Goal: Contribute content: Add original content to the website for others to see

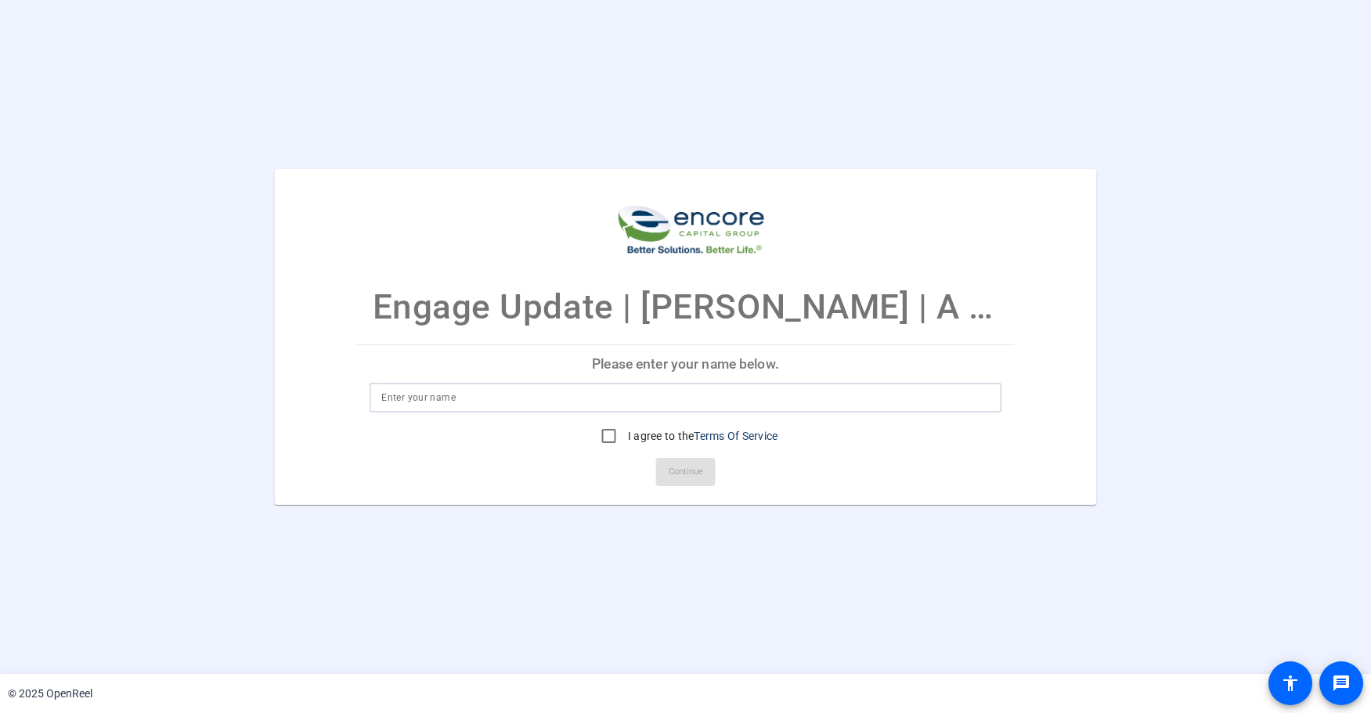
click at [434, 398] on input at bounding box center [685, 397] width 609 height 19
type input "Shawn Thomas"
click at [612, 435] on input "I agree to the Terms Of Service" at bounding box center [609, 436] width 31 height 31
checkbox input "true"
click at [693, 470] on span "Continue" at bounding box center [686, 472] width 34 height 23
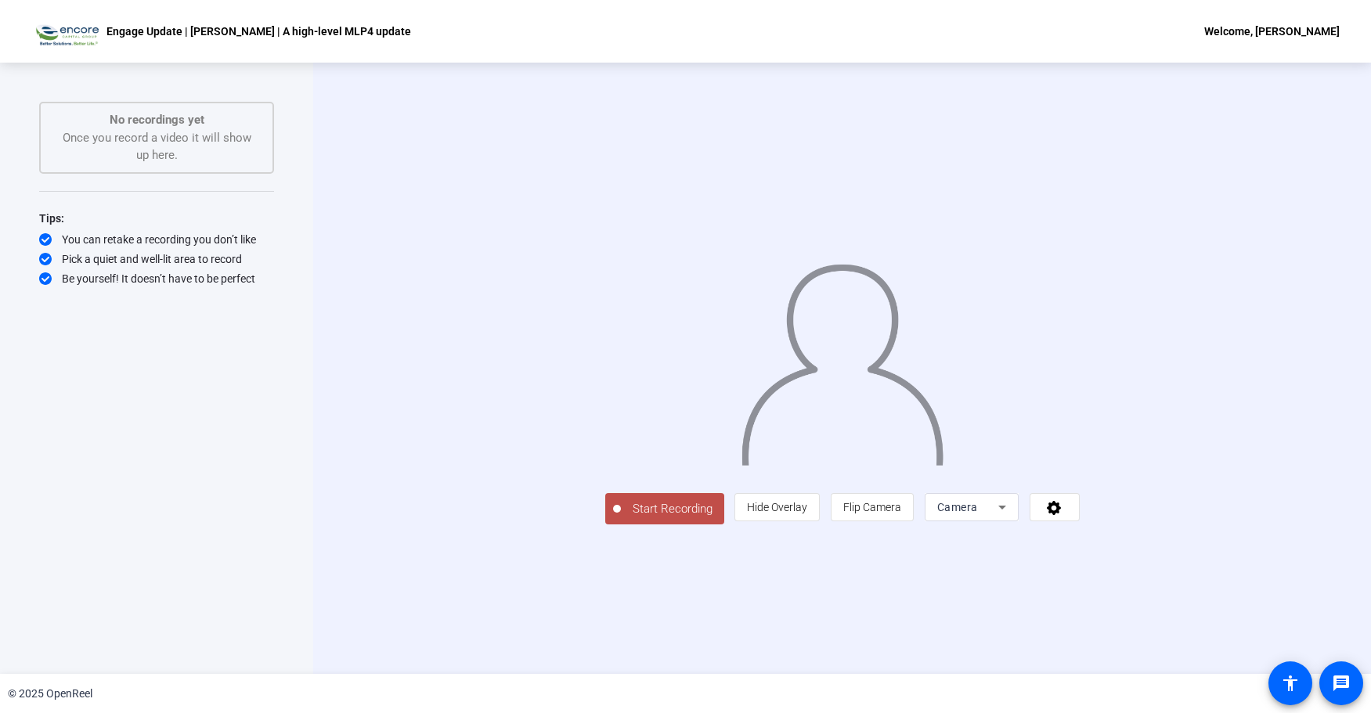
click at [621, 518] on span "Start Recording" at bounding box center [672, 509] width 103 height 18
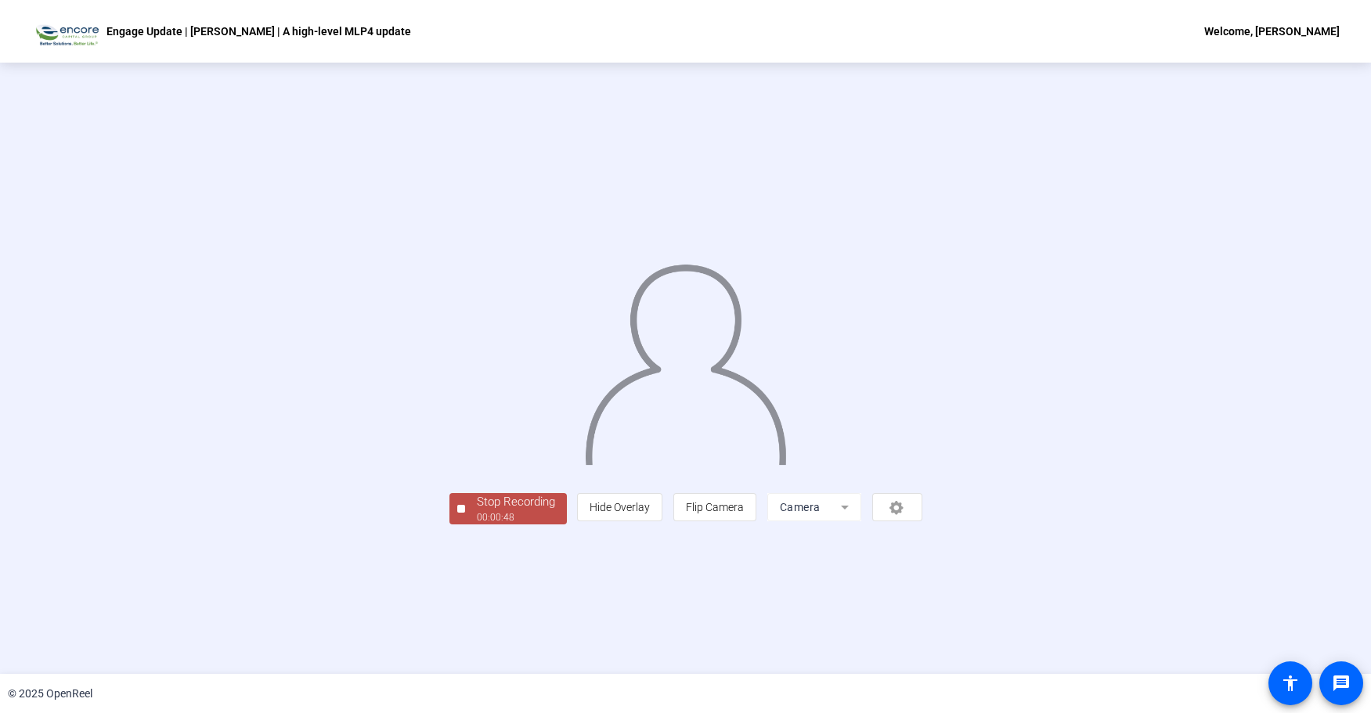
click at [477, 511] on div "Stop Recording" at bounding box center [516, 502] width 78 height 18
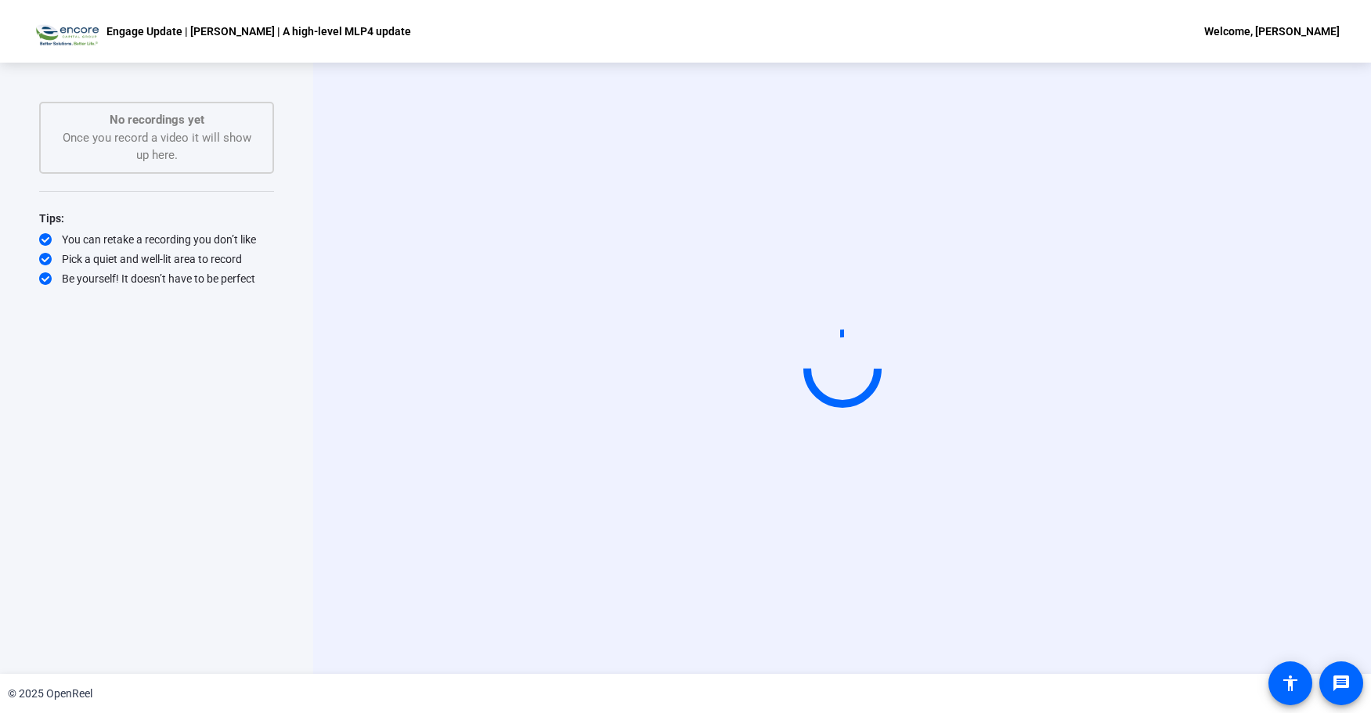
click at [919, 313] on video at bounding box center [842, 368] width 235 height 132
click at [1284, 43] on div "Engage Update | Shawn | A high-level MLP4 update Welcome, Shawn Thomas" at bounding box center [685, 31] width 1371 height 63
click at [797, 343] on video at bounding box center [842, 368] width 235 height 132
click at [799, 345] on video at bounding box center [842, 368] width 235 height 132
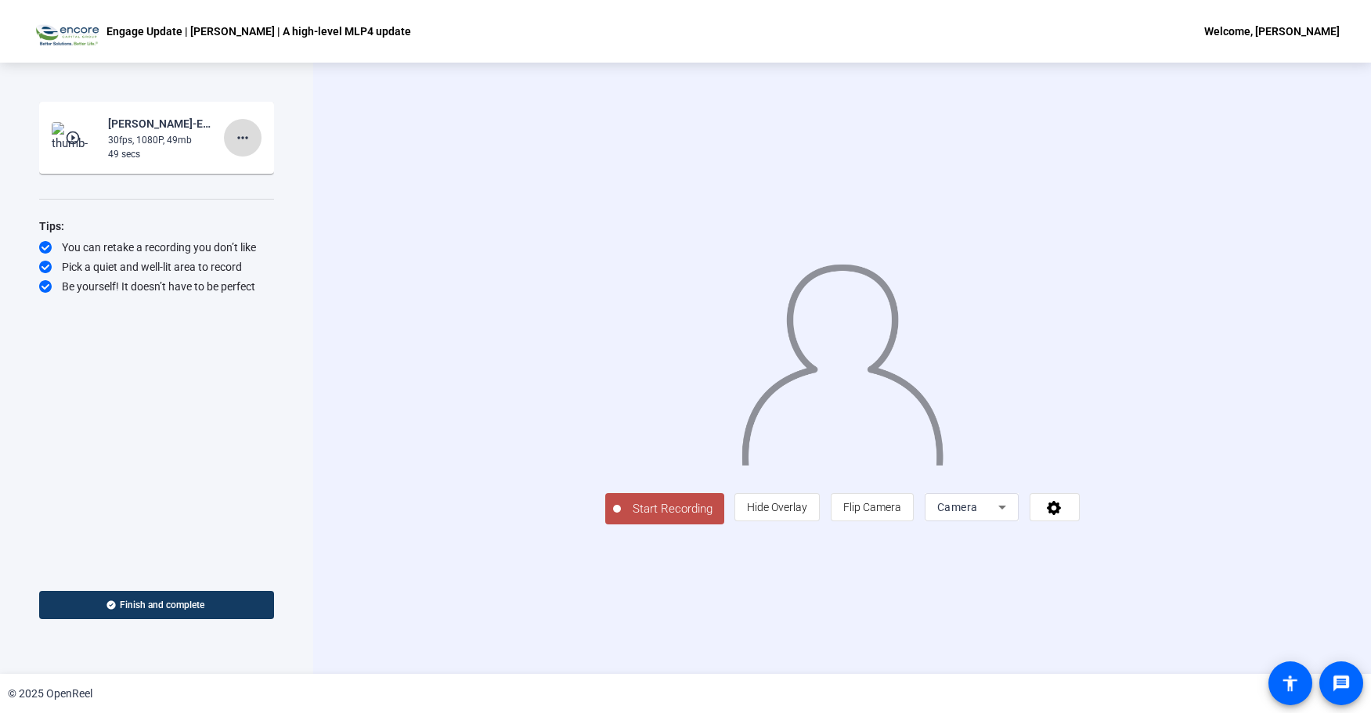
click at [240, 140] on mat-icon "more_horiz" at bounding box center [242, 137] width 19 height 19
click at [264, 170] on span "Delete clip" at bounding box center [268, 170] width 63 height 19
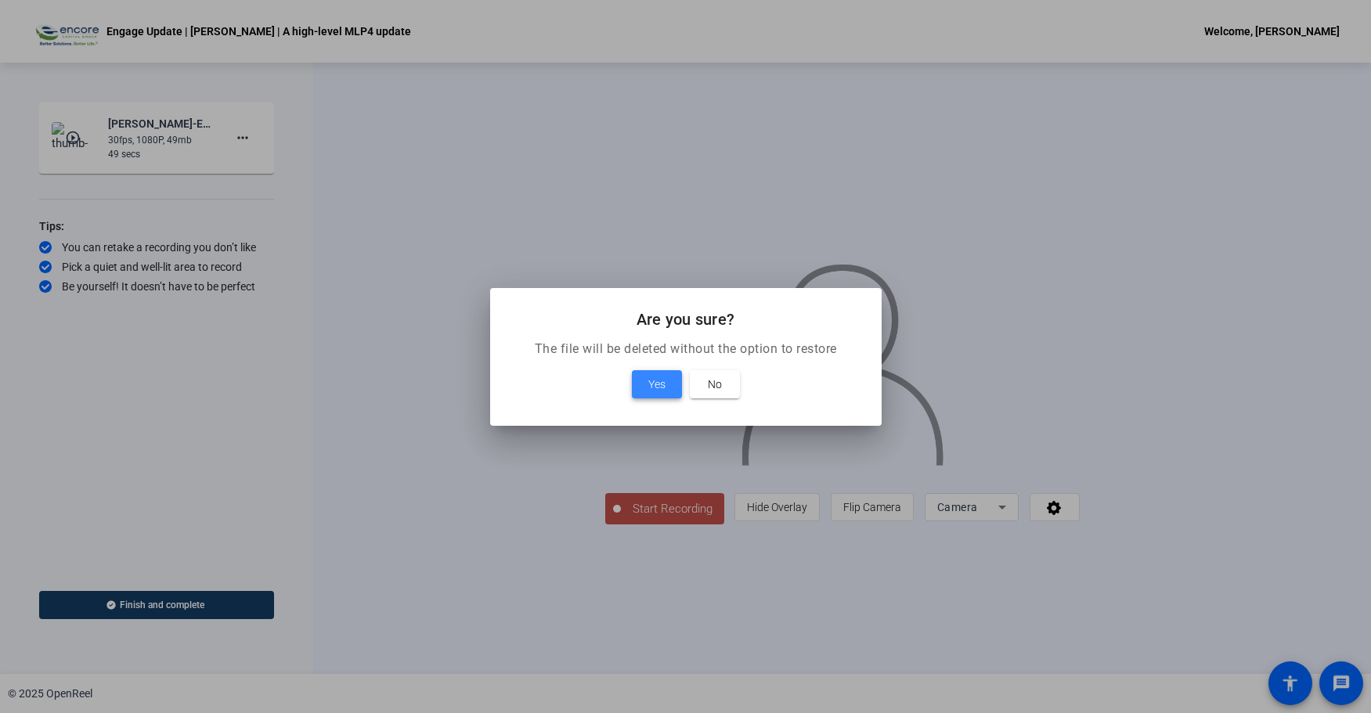
click at [656, 381] on span "Yes" at bounding box center [656, 384] width 17 height 19
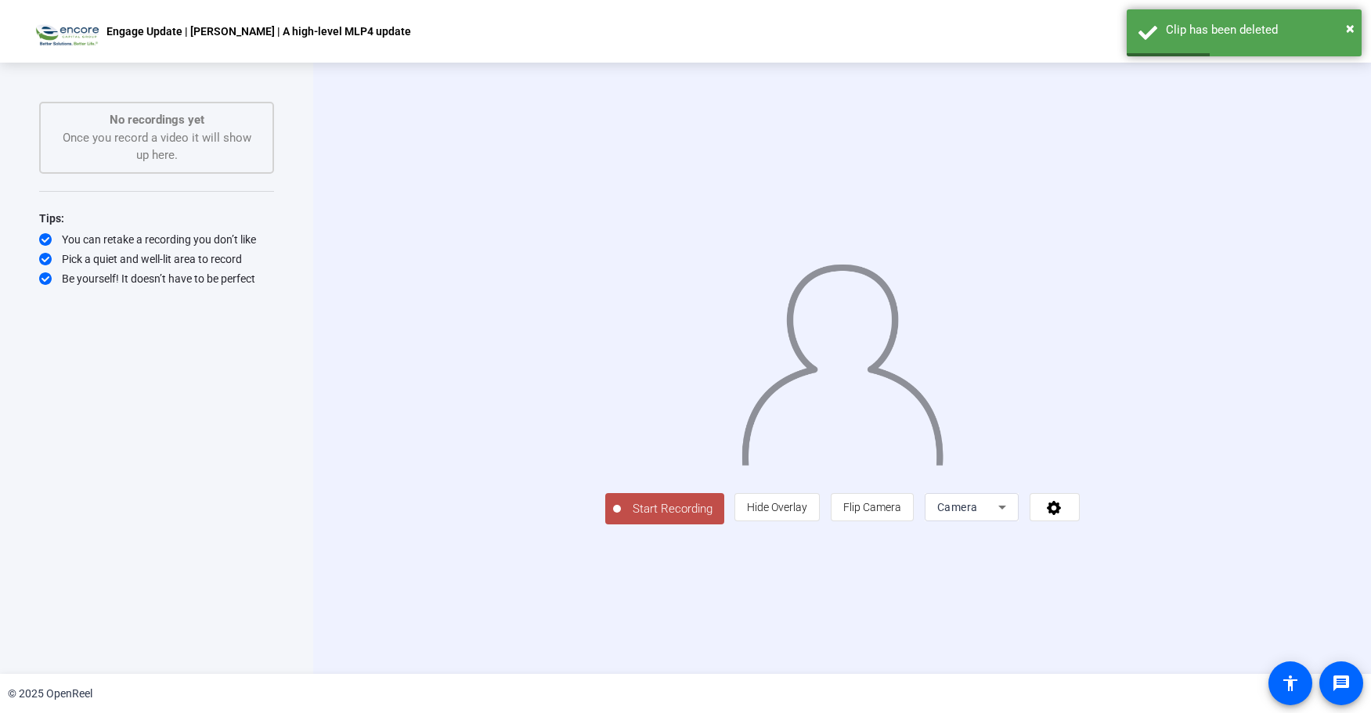
click at [621, 518] on span "Start Recording" at bounding box center [672, 509] width 103 height 18
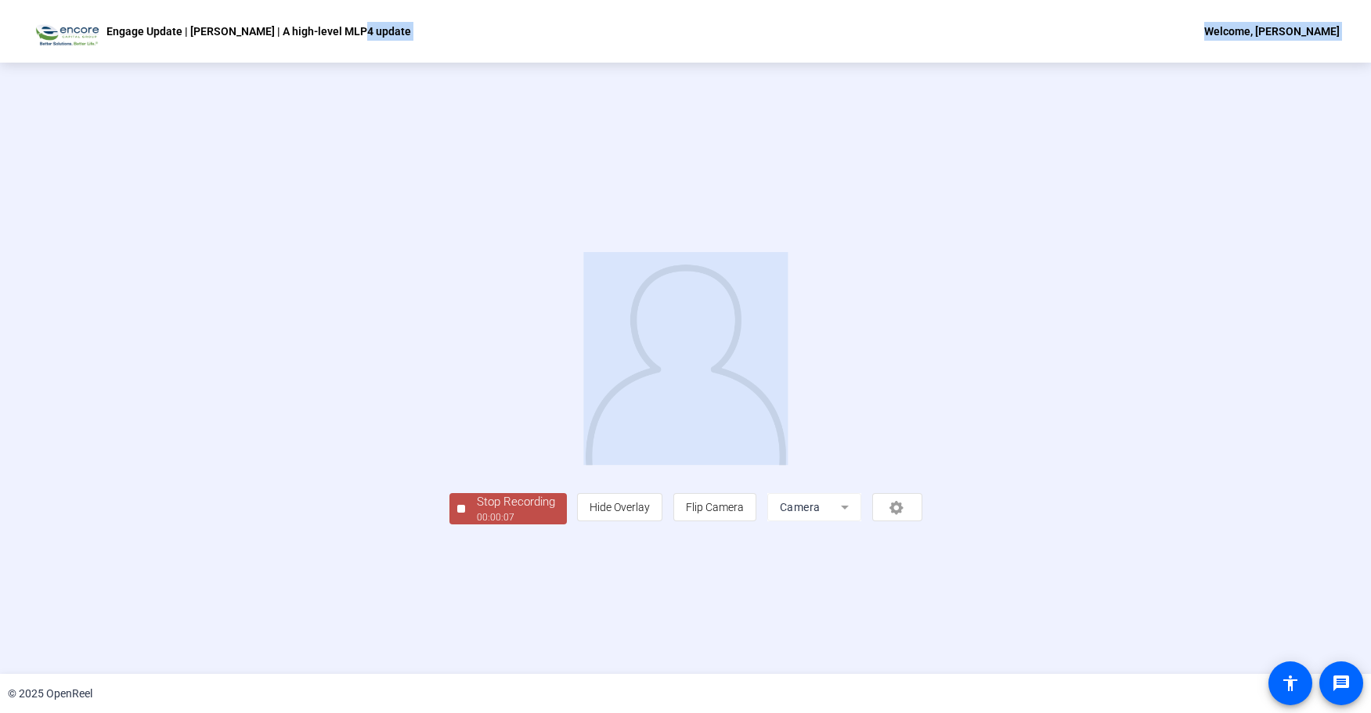
drag, startPoint x: 657, startPoint y: 5, endPoint x: 761, endPoint y: 38, distance: 109.2
click at [698, 82] on div "Engage Update | Shawn | A high-level MLP4 update Welcome, Shawn Thomas Start Re…" at bounding box center [685, 356] width 1371 height 713
click at [477, 511] on div "Stop Recording" at bounding box center [516, 502] width 78 height 18
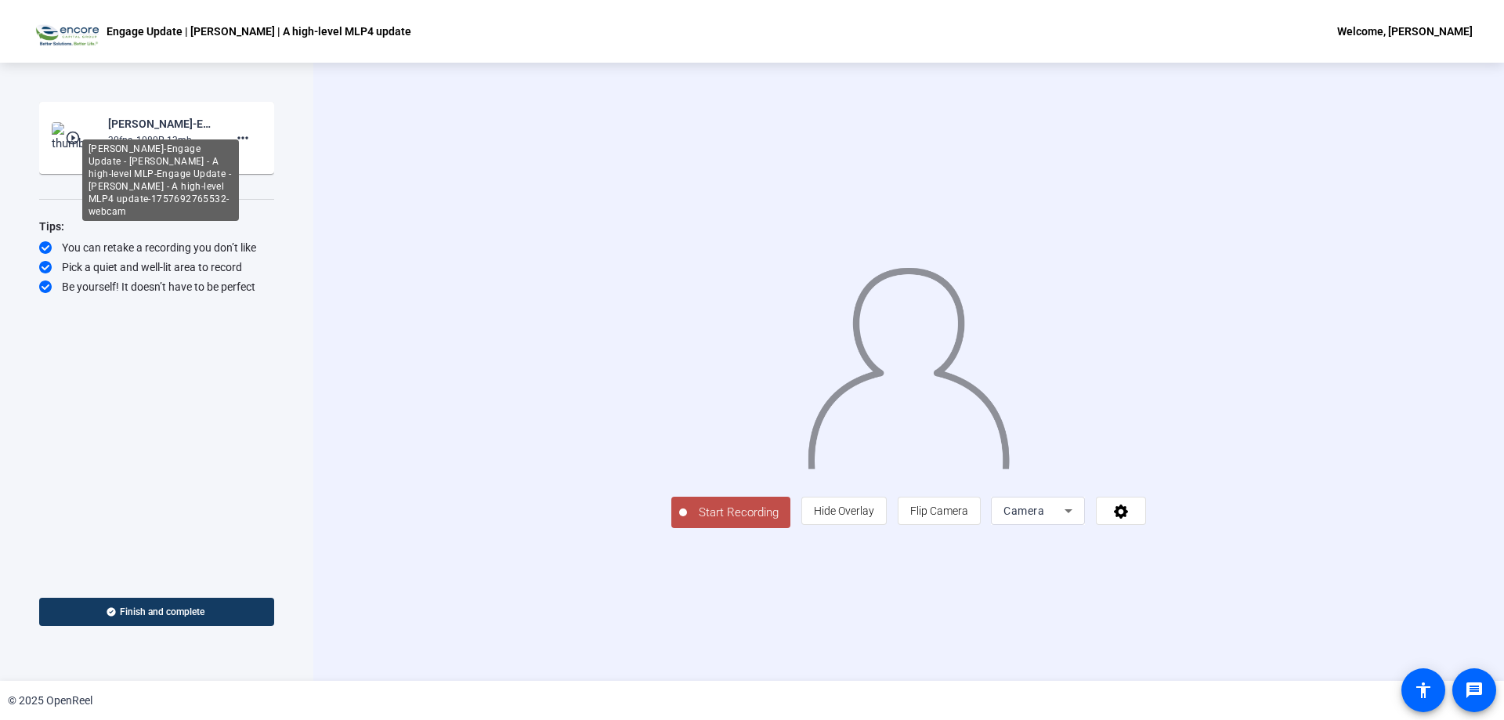
click at [119, 129] on div "[PERSON_NAME]-Engage Update - [PERSON_NAME] - A high-level MLP-Engage Update - …" at bounding box center [160, 123] width 105 height 19
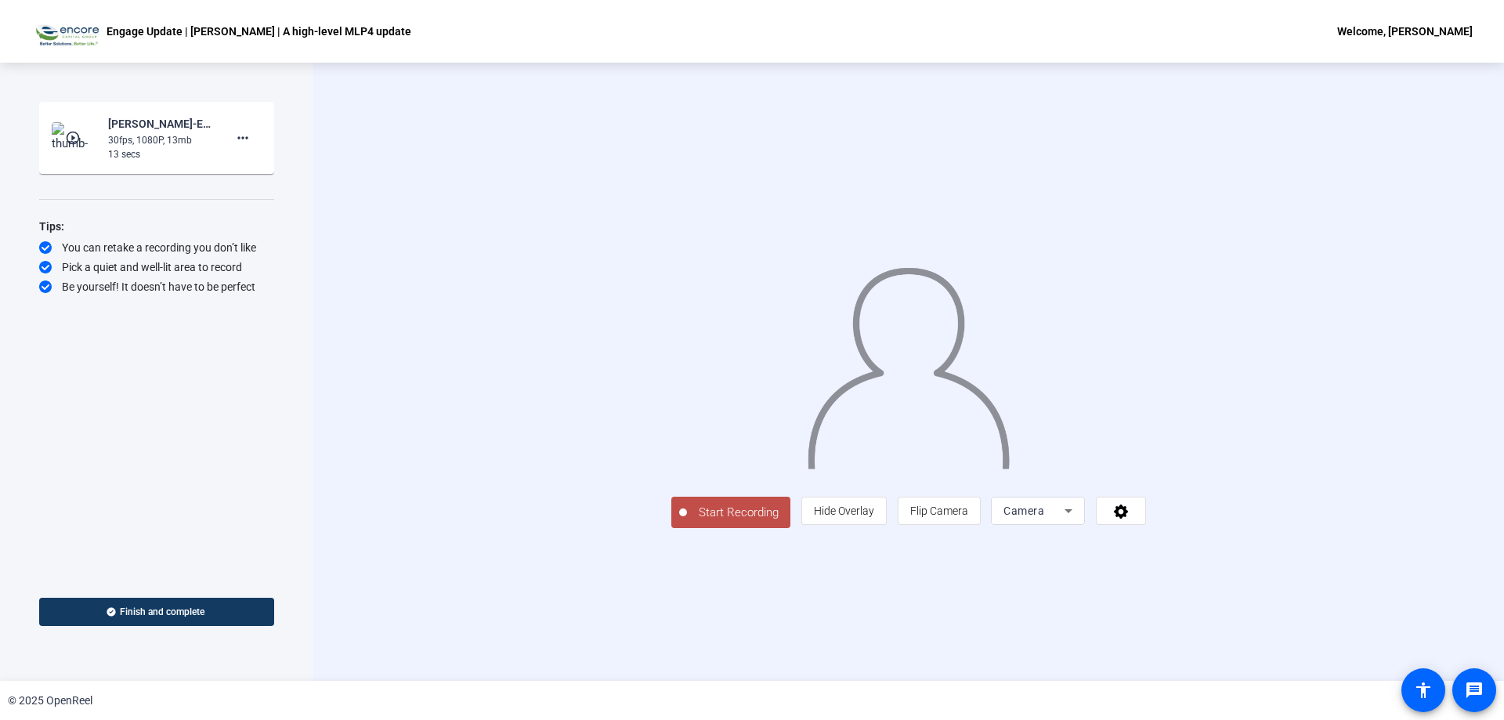
click at [76, 135] on mat-icon "play_circle_outline" at bounding box center [74, 138] width 19 height 16
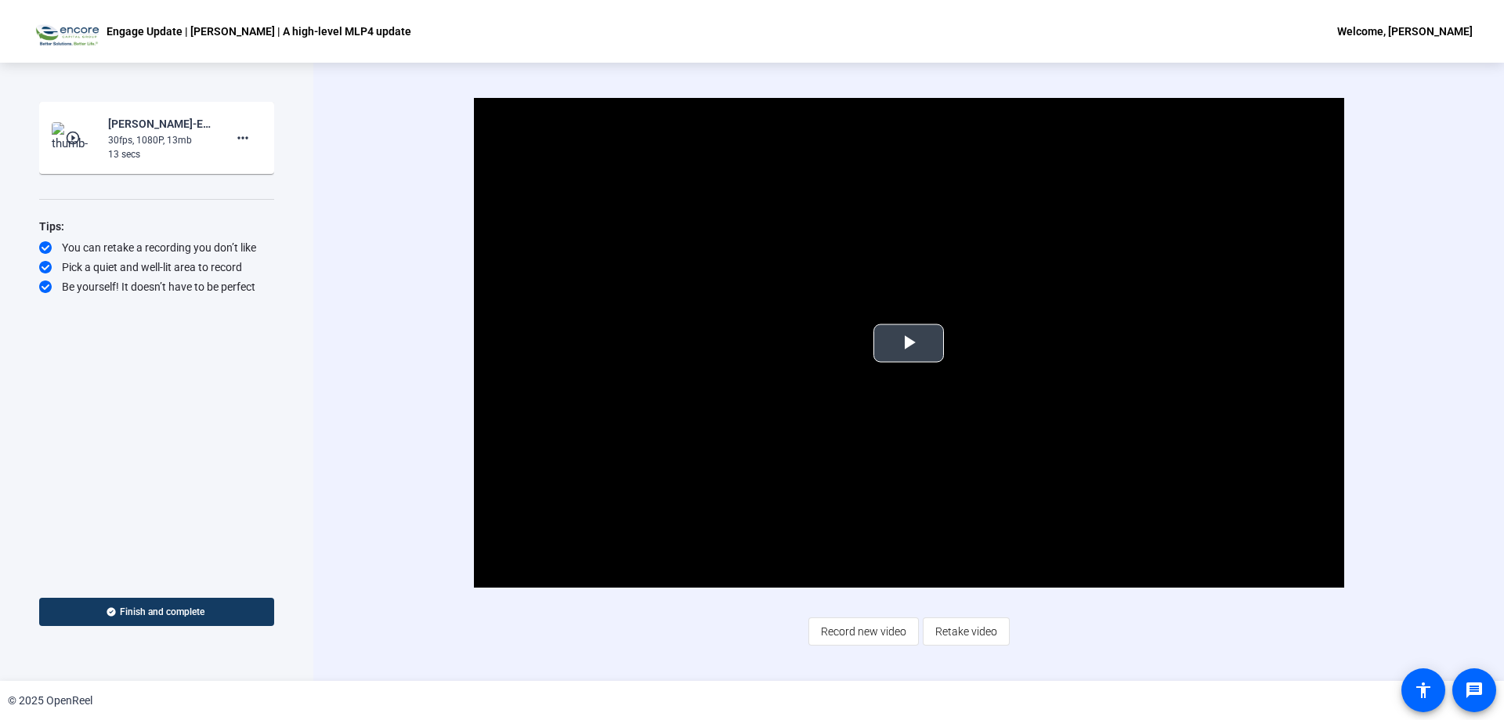
click at [908, 343] on span "Video Player" at bounding box center [908, 343] width 0 height 0
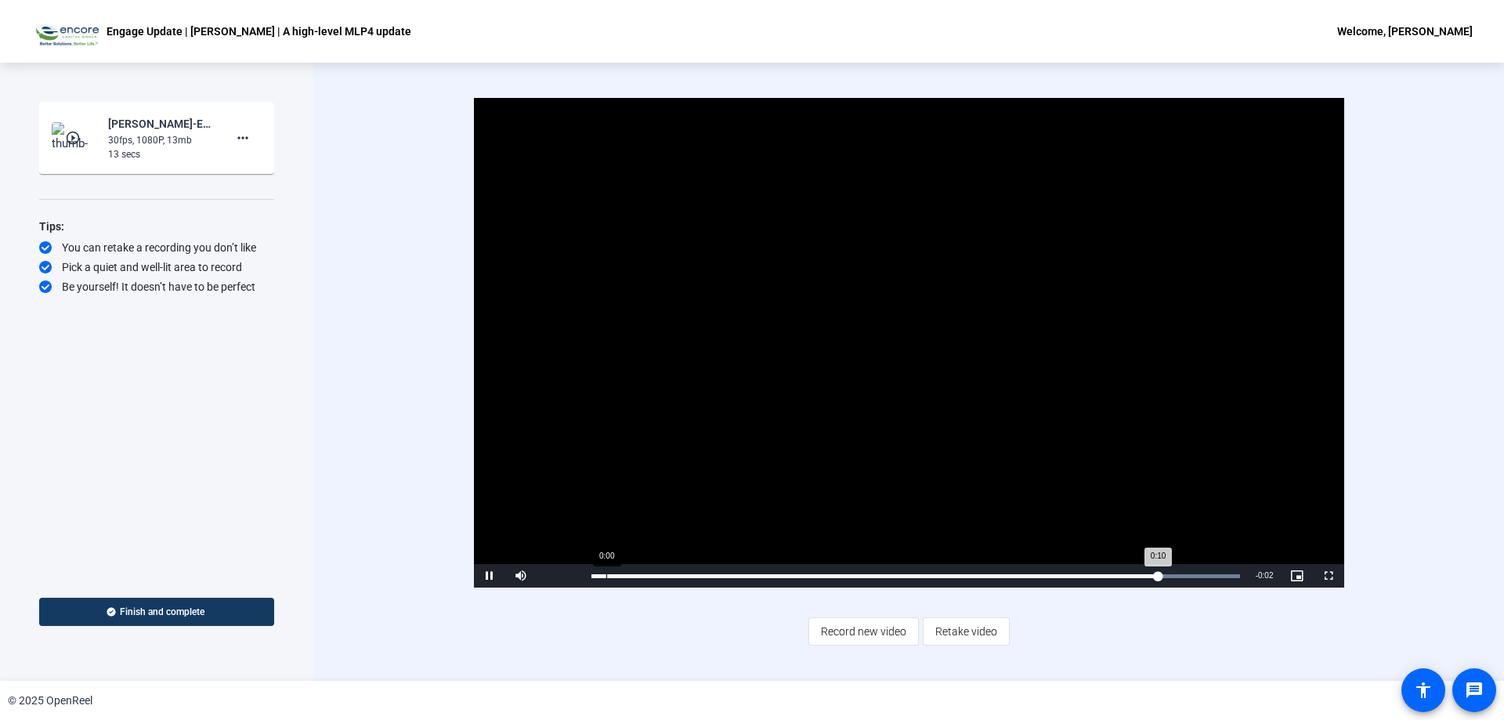
click at [607, 573] on div "Loaded : 100.00% 0:00 0:10" at bounding box center [915, 575] width 664 height 23
click at [241, 139] on mat-icon "more_horiz" at bounding box center [242, 137] width 19 height 19
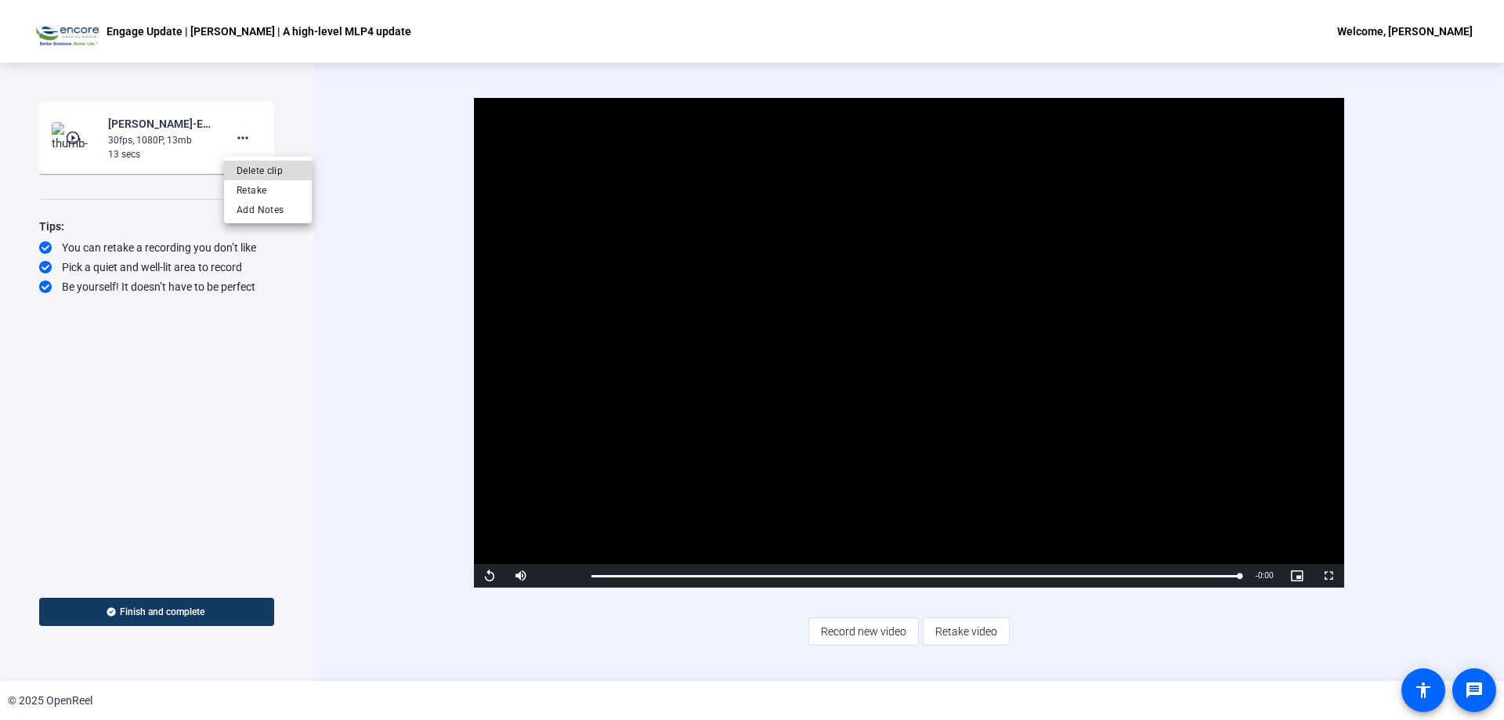
click at [255, 168] on span "Delete clip" at bounding box center [268, 170] width 63 height 19
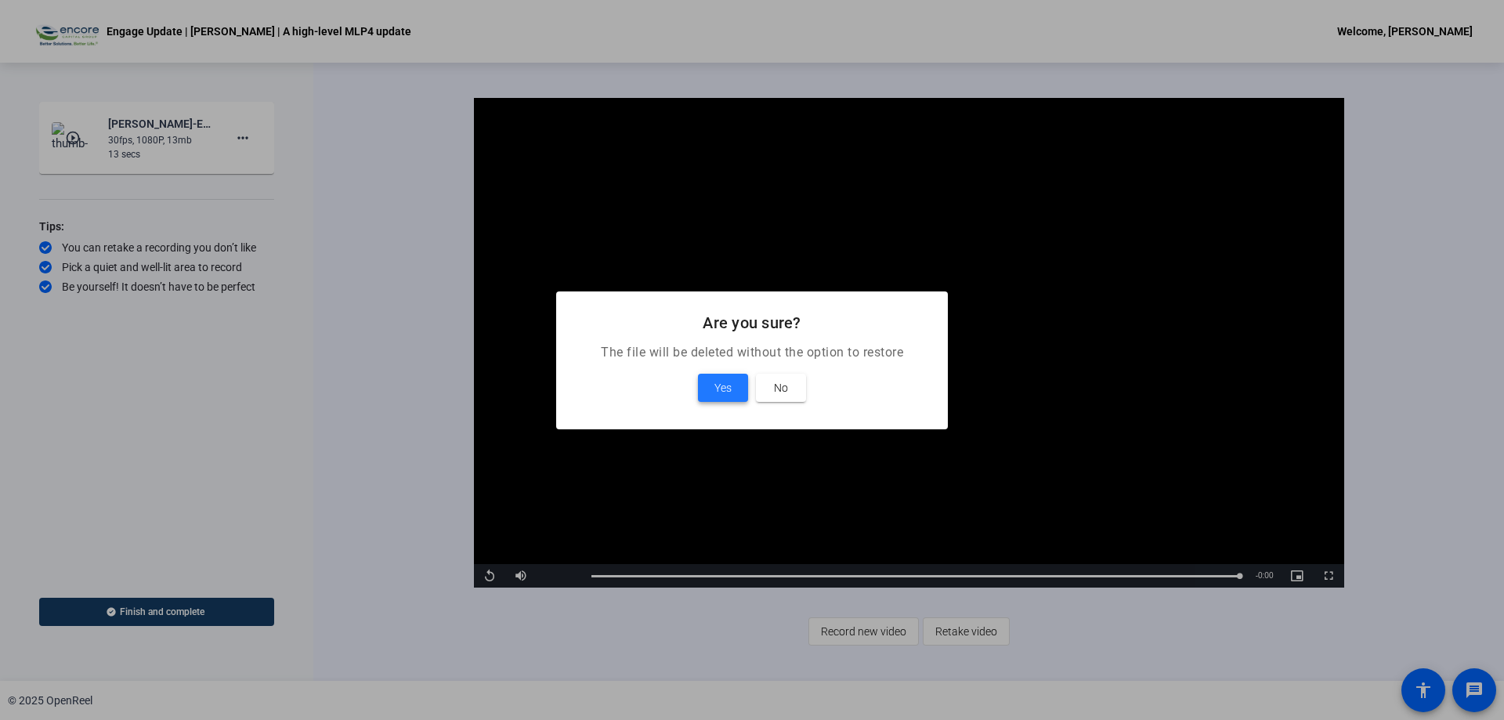
click at [718, 385] on span "Yes" at bounding box center [722, 387] width 17 height 19
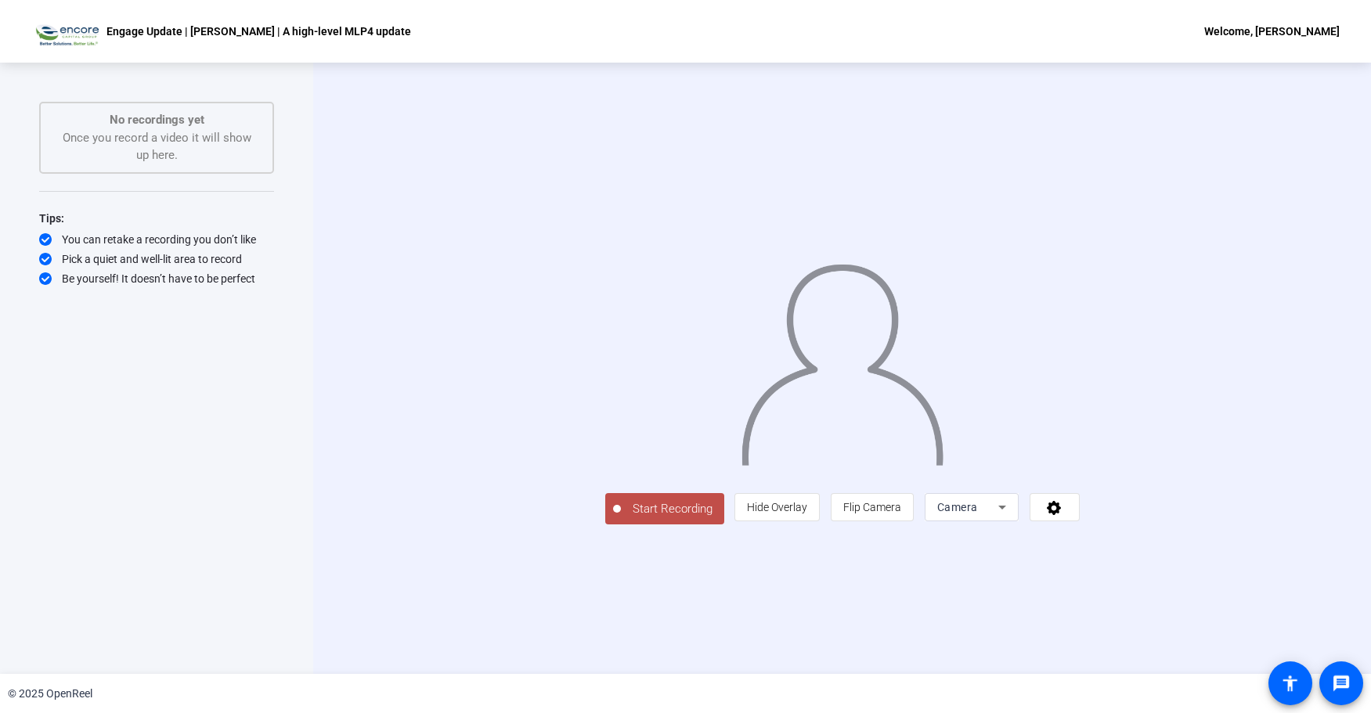
click at [621, 518] on span "Start Recording" at bounding box center [672, 509] width 103 height 18
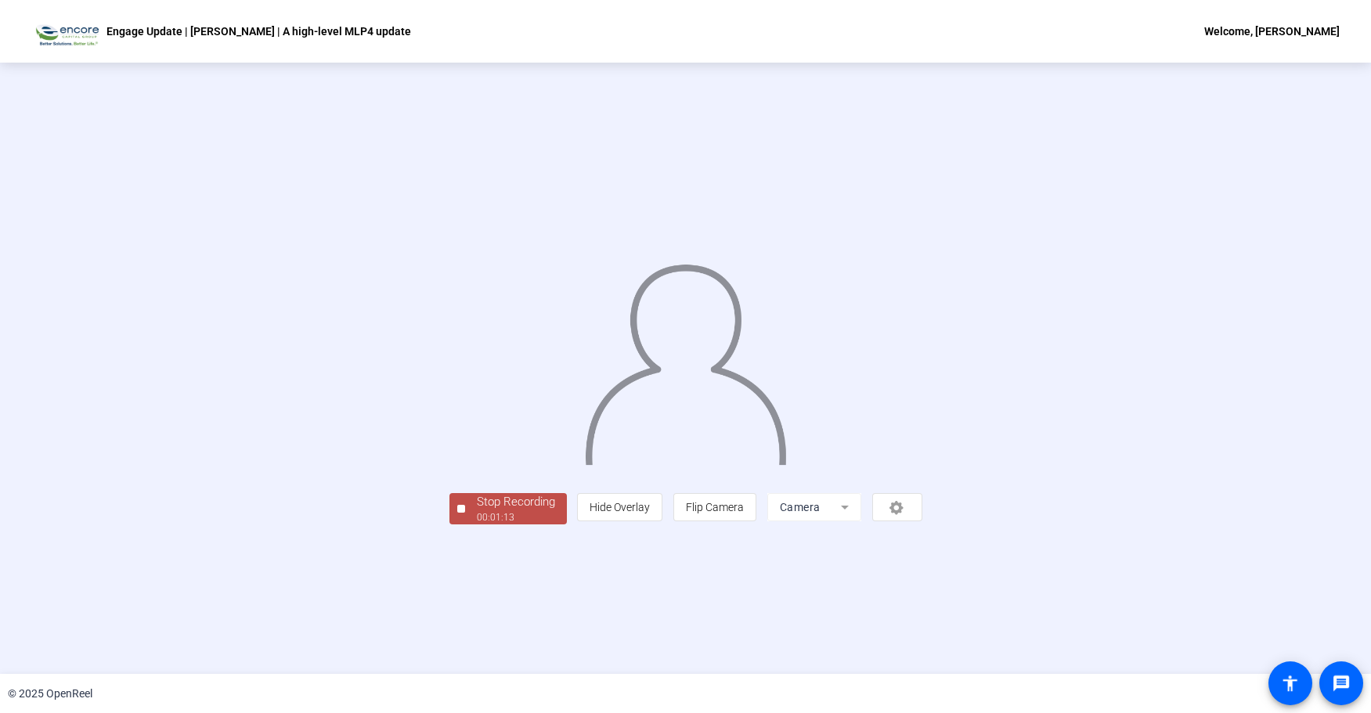
click at [477, 511] on div "Stop Recording" at bounding box center [516, 502] width 78 height 18
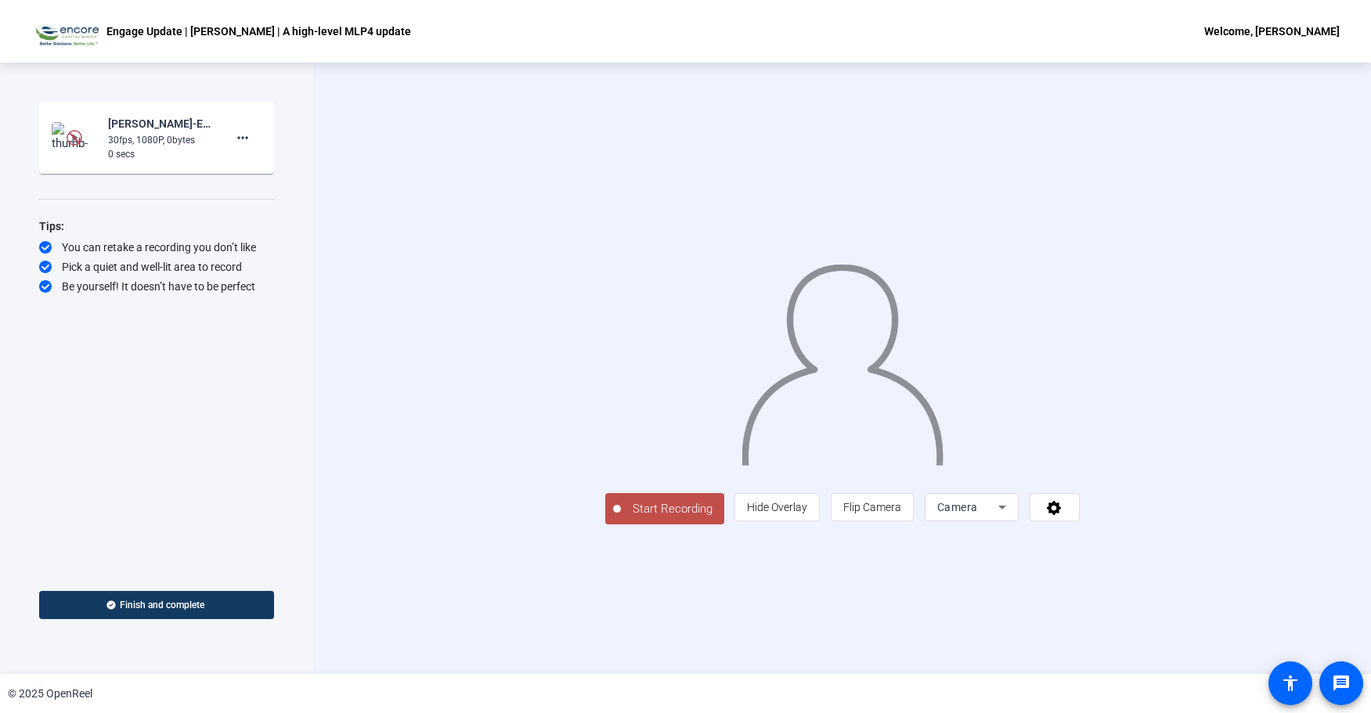
click at [67, 133] on img at bounding box center [75, 138] width 16 height 16
click at [68, 131] on img at bounding box center [75, 138] width 16 height 16
click at [72, 138] on img at bounding box center [75, 138] width 16 height 16
click at [80, 141] on img at bounding box center [75, 138] width 16 height 16
click at [242, 142] on mat-icon "more_horiz" at bounding box center [242, 137] width 19 height 19
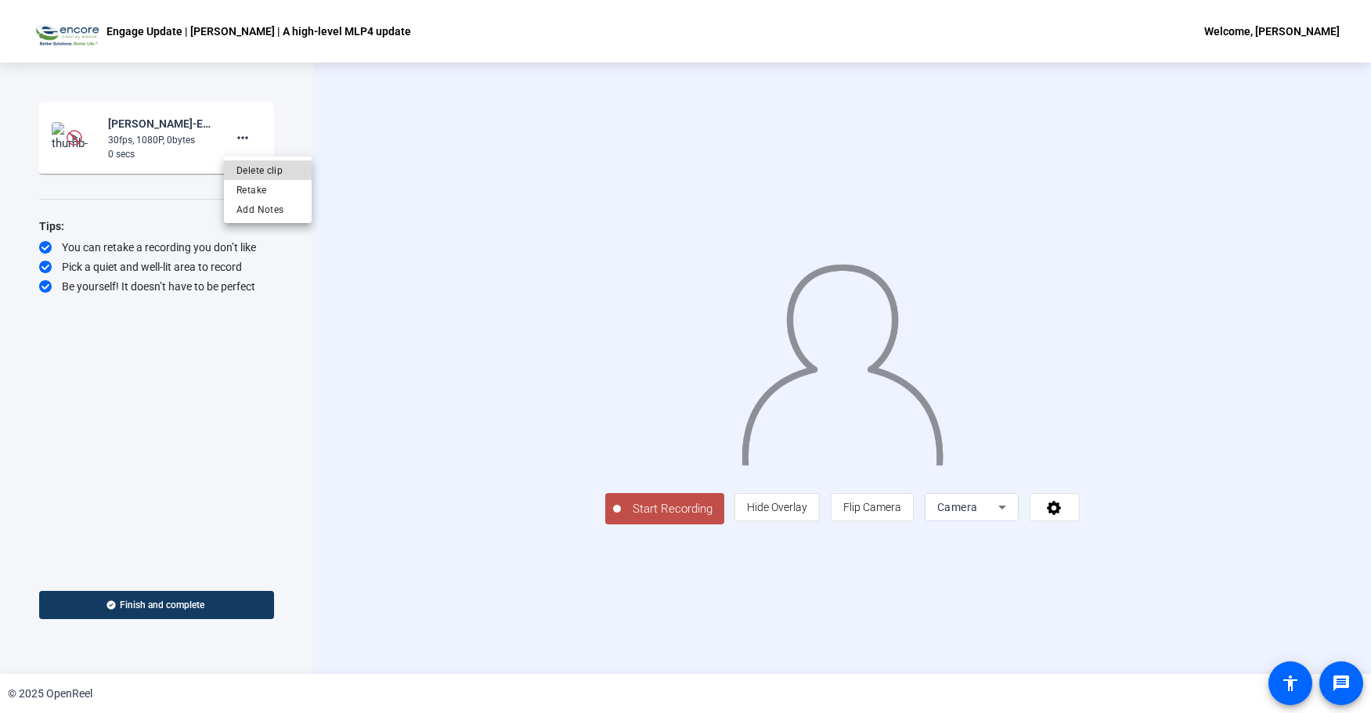
click at [255, 167] on span "Delete clip" at bounding box center [268, 170] width 63 height 19
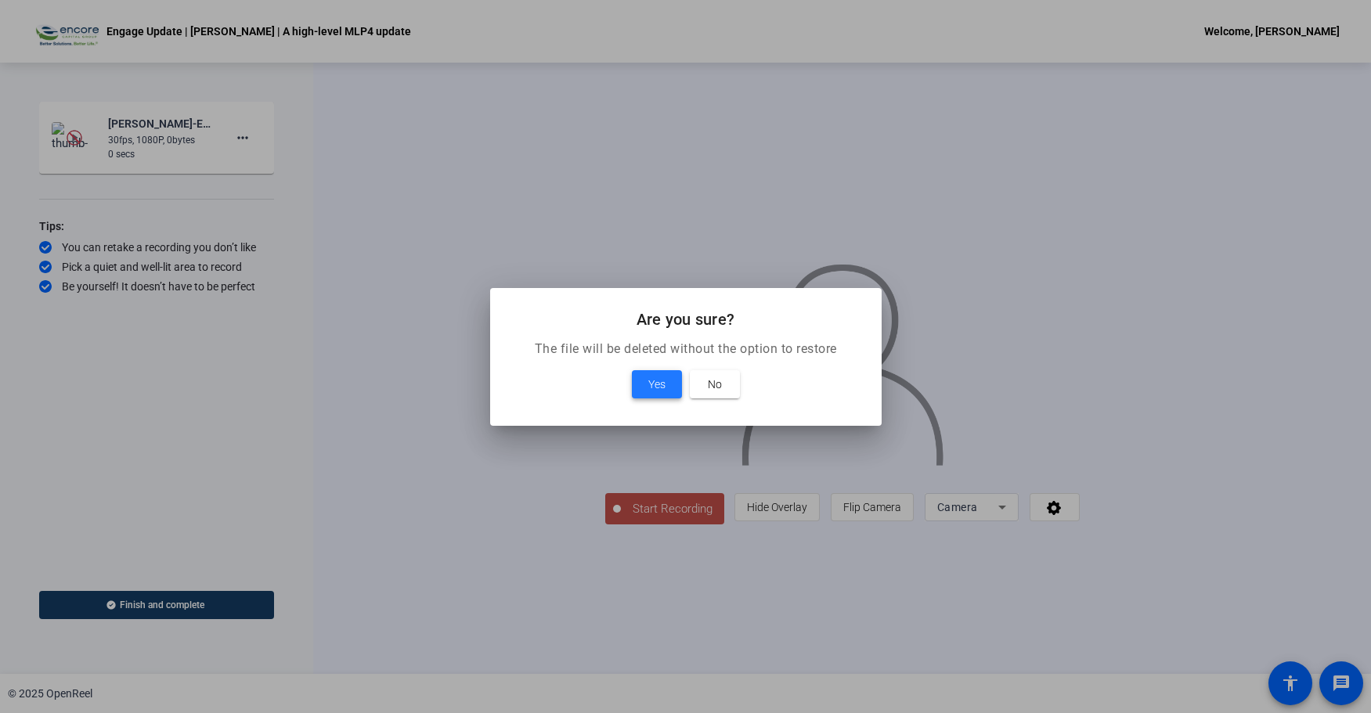
click at [646, 373] on span at bounding box center [657, 385] width 50 height 38
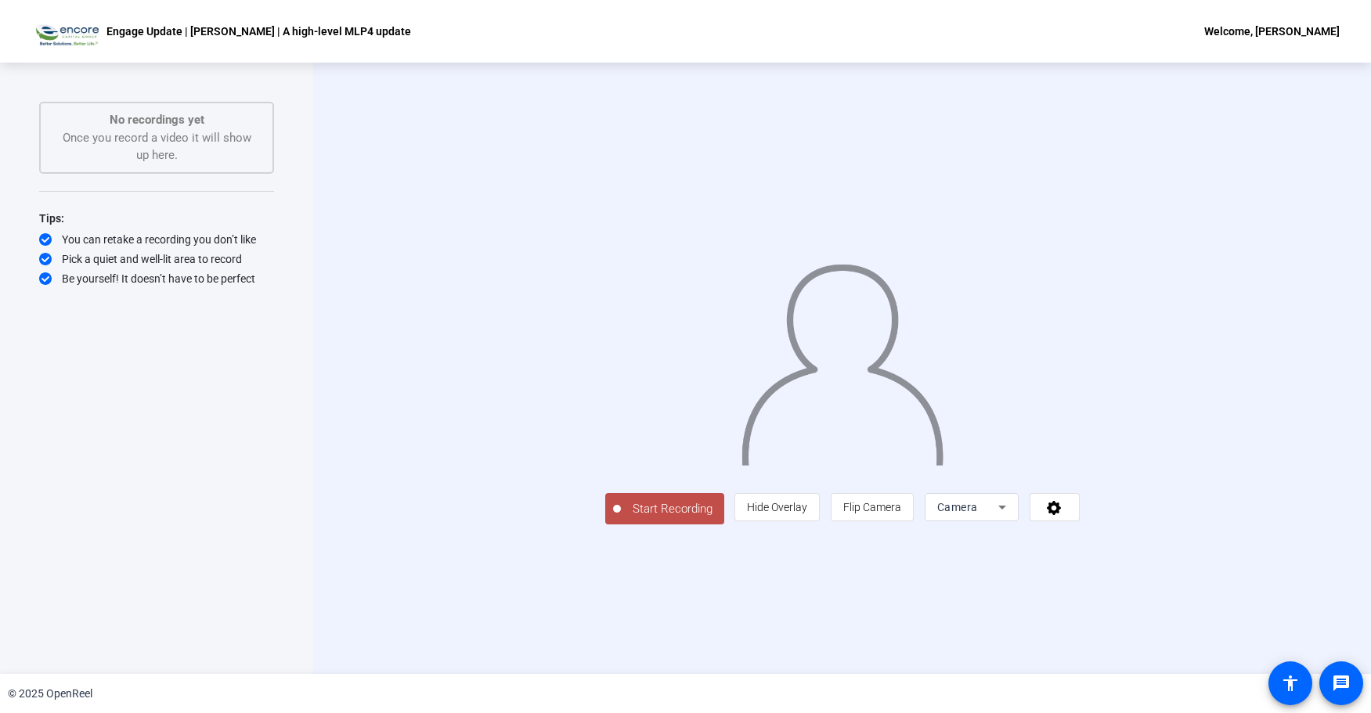
click at [621, 518] on span "Start Recording" at bounding box center [672, 509] width 103 height 18
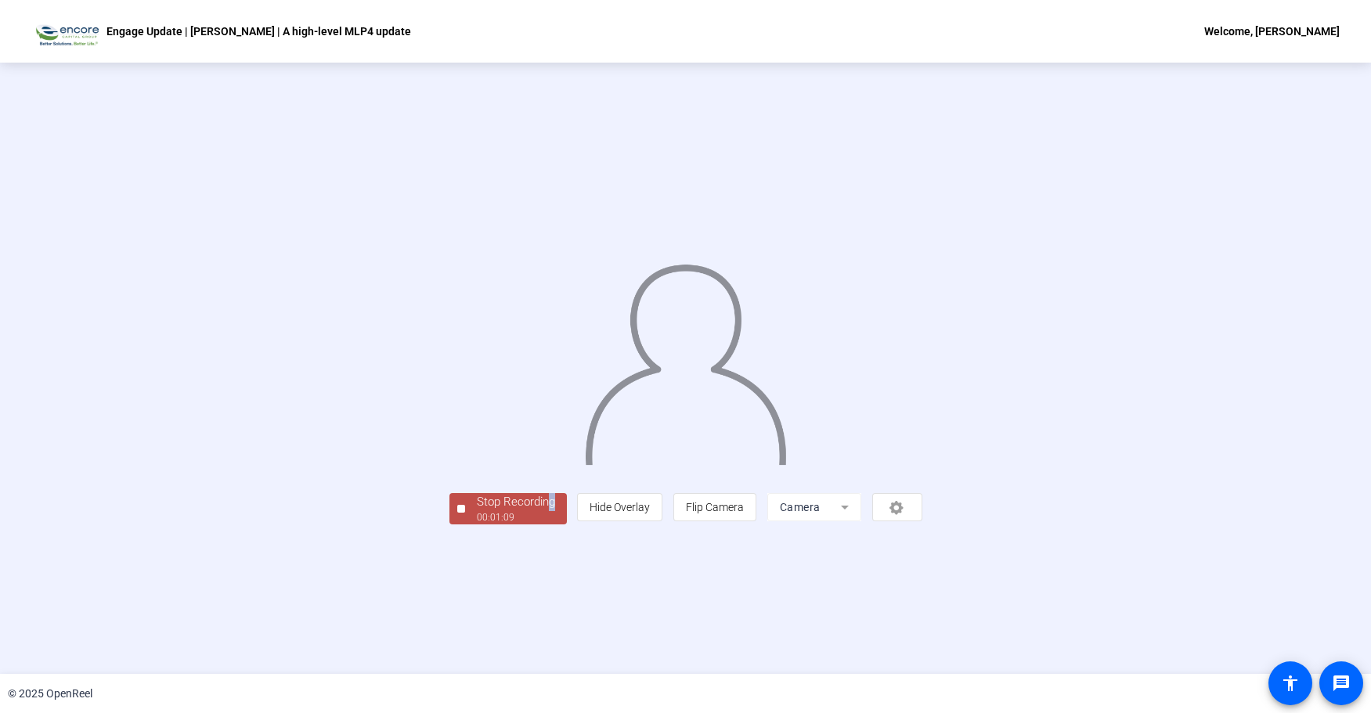
drag, startPoint x: 374, startPoint y: 613, endPoint x: 421, endPoint y: 708, distance: 106.1
click at [358, 645] on div "Stop Recording 00:01:09 person Hide Overlay flip Flip Camera Camera" at bounding box center [685, 369] width 1371 height 612
click at [477, 511] on div "Stop Recording" at bounding box center [516, 502] width 78 height 18
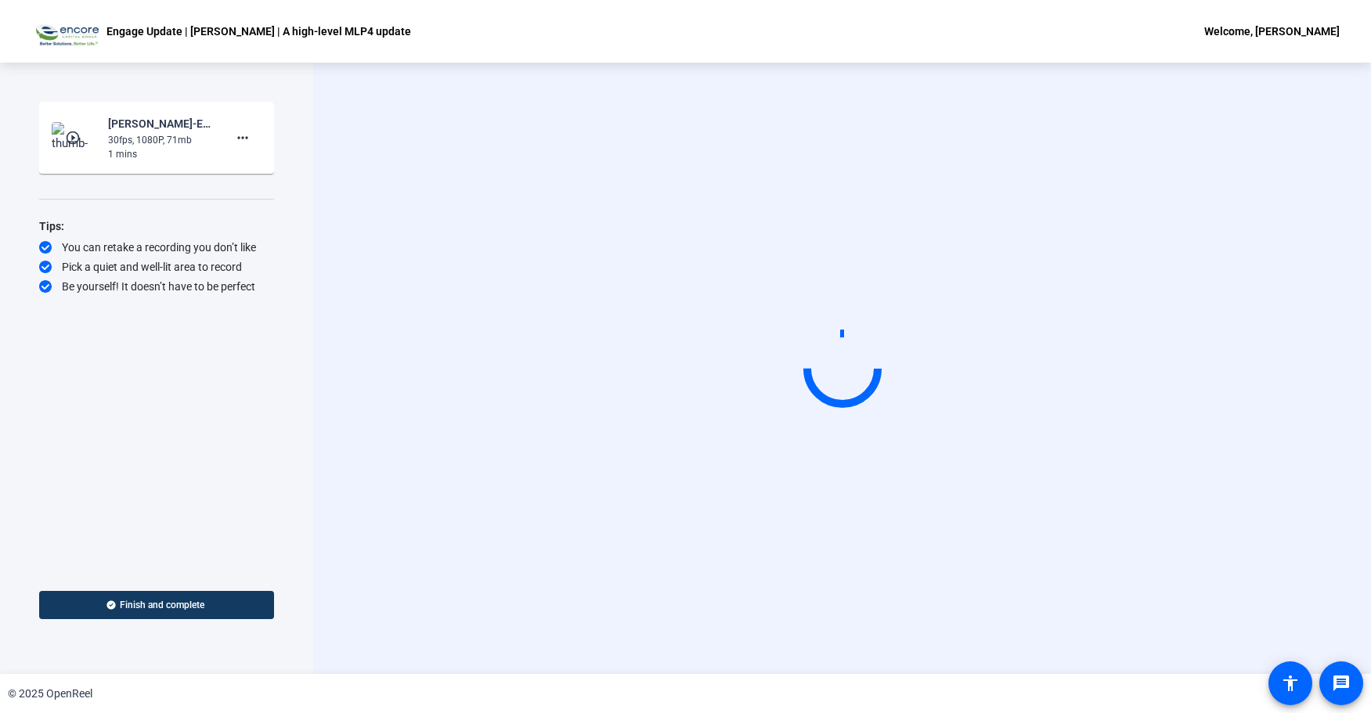
click at [75, 133] on mat-icon "play_circle_outline" at bounding box center [74, 138] width 19 height 16
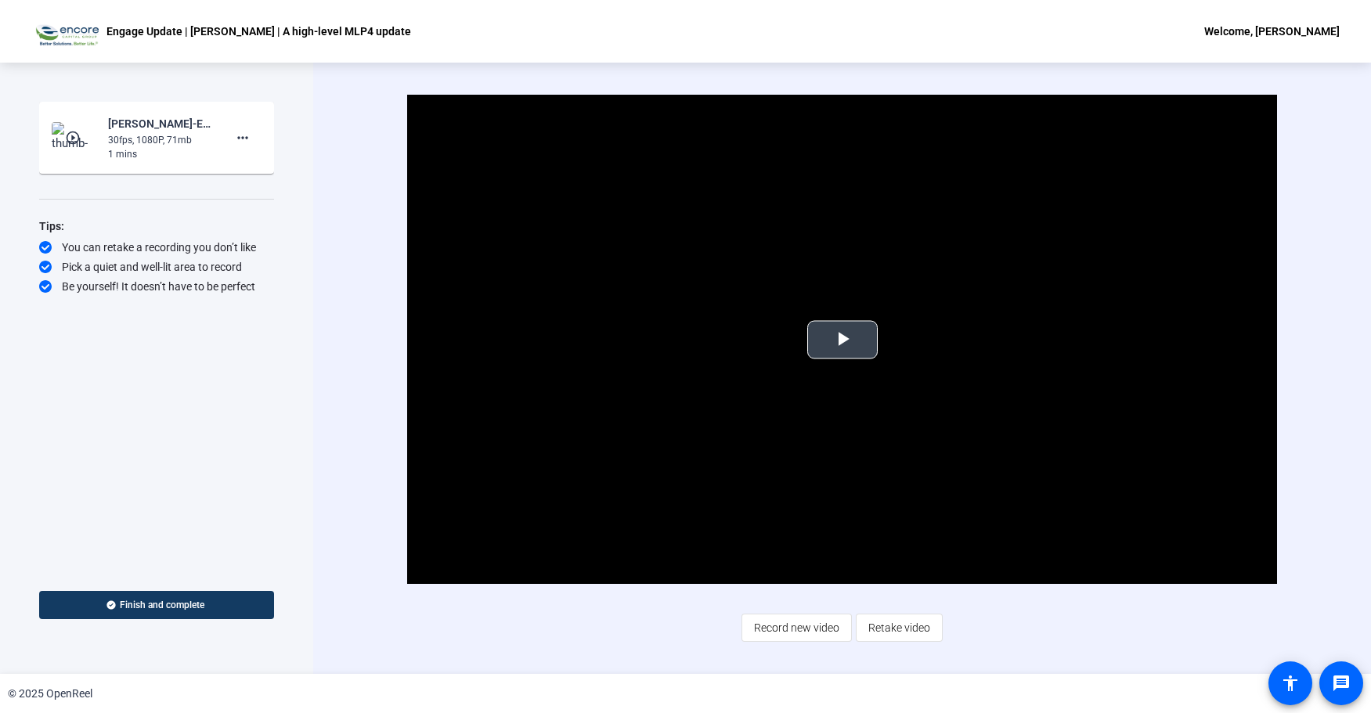
drag, startPoint x: 834, startPoint y: 341, endPoint x: 656, endPoint y: 377, distance: 182.0
click at [843, 340] on span "Video Player" at bounding box center [843, 340] width 0 height 0
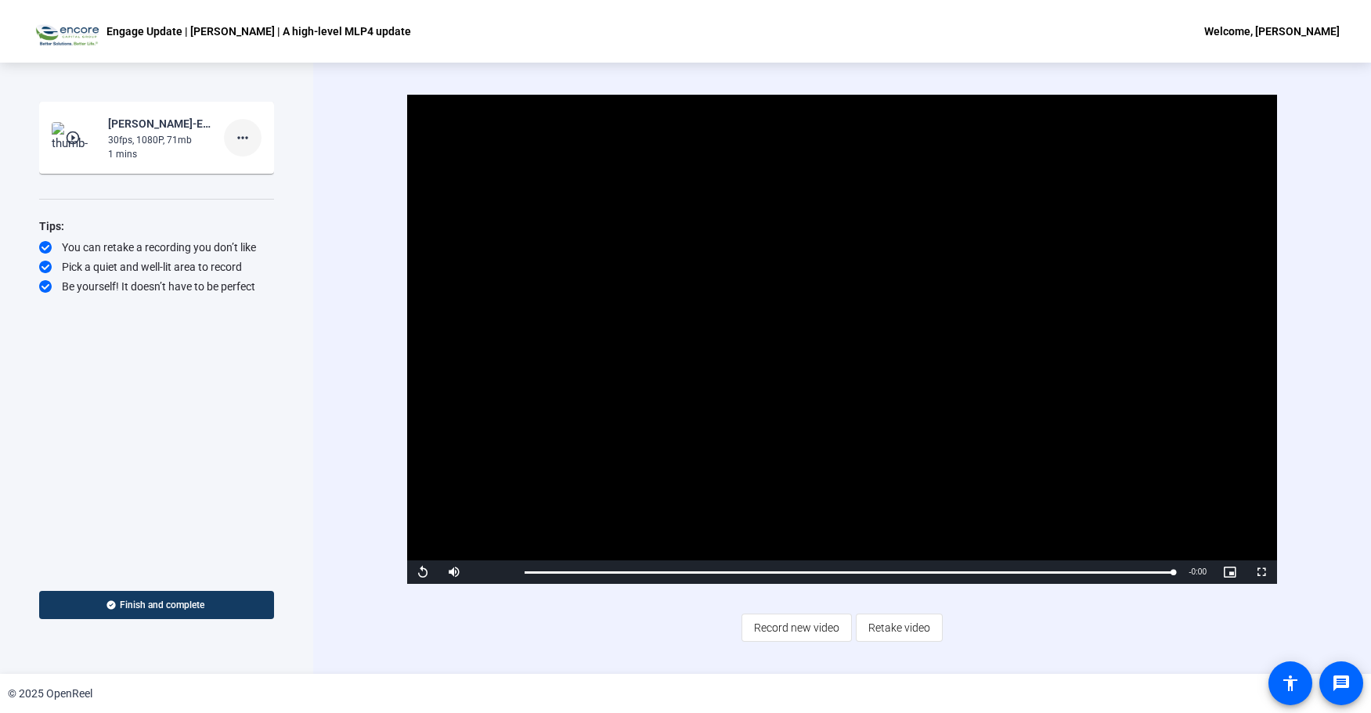
click at [244, 134] on mat-icon "more_horiz" at bounding box center [242, 137] width 19 height 19
click at [255, 168] on span "Delete clip" at bounding box center [268, 170] width 63 height 19
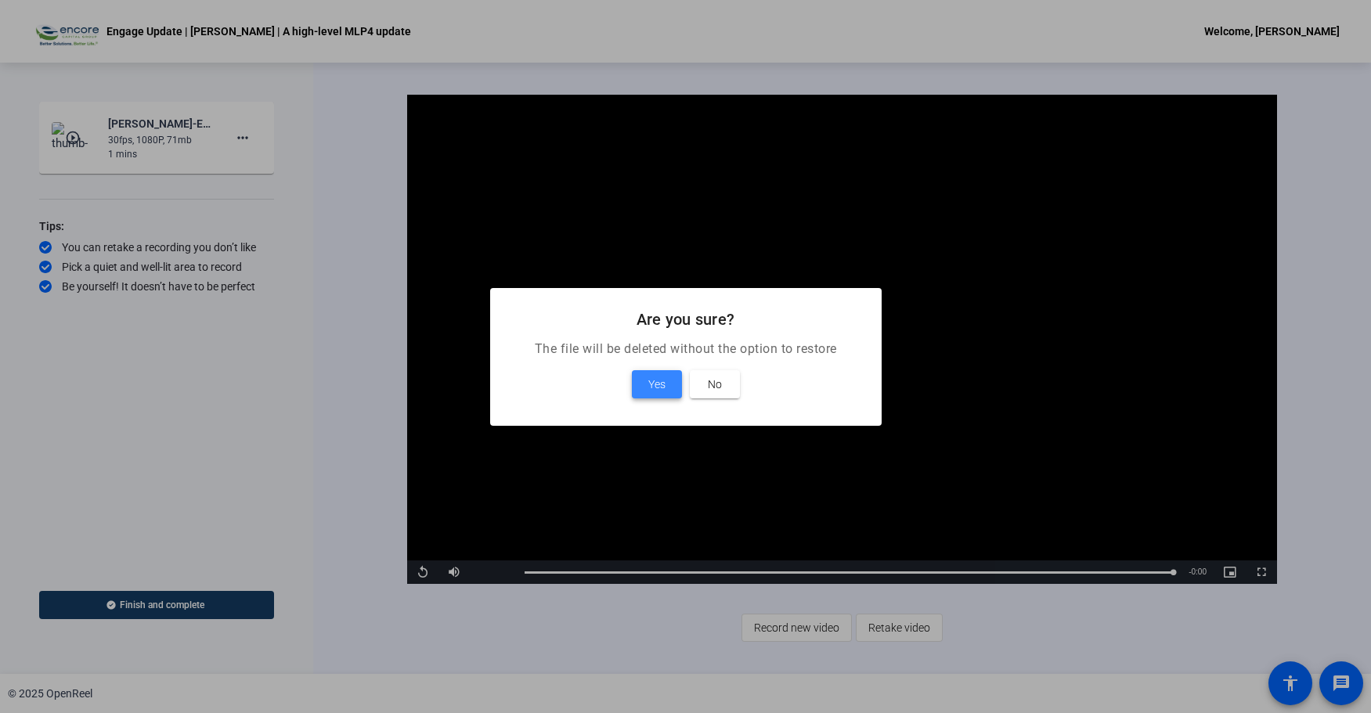
click at [648, 380] on span "Yes" at bounding box center [656, 384] width 17 height 19
